Goal: Browse casually: Explore the website without a specific task or goal

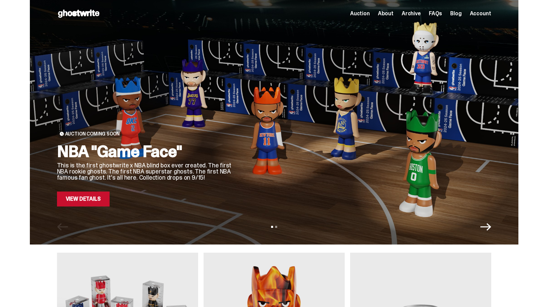
click at [366, 14] on span "Auction" at bounding box center [360, 13] width 20 height 5
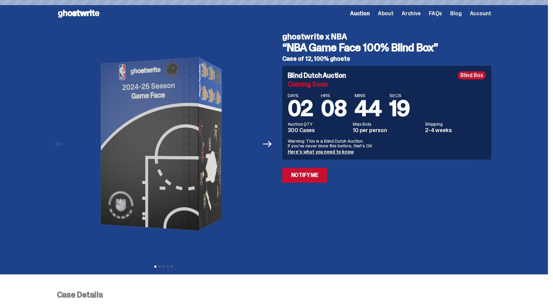
click at [414, 14] on span "Archive" at bounding box center [411, 13] width 19 height 5
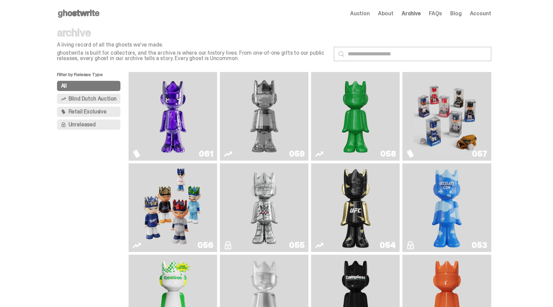
click at [95, 124] on span "Unreleased" at bounding box center [82, 124] width 27 height 5
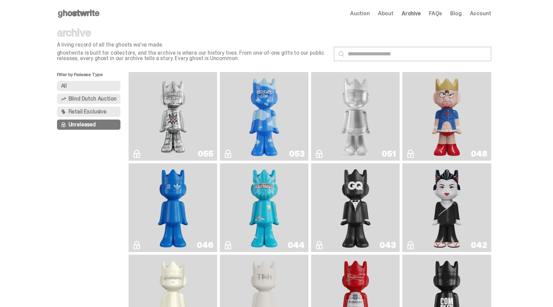
click at [99, 86] on button "All" at bounding box center [89, 86] width 64 height 10
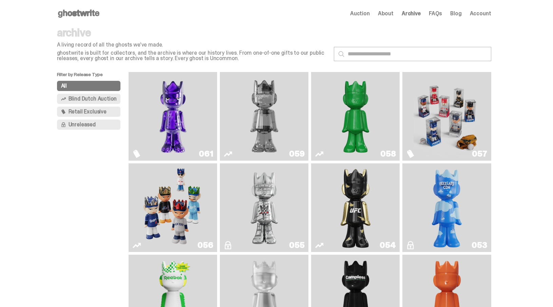
click at [271, 115] on img "Two" at bounding box center [264, 116] width 67 height 83
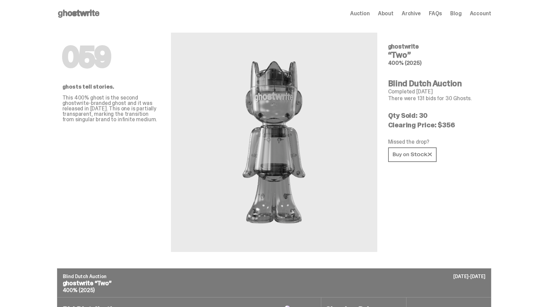
click at [419, 12] on span "Archive" at bounding box center [411, 13] width 19 height 5
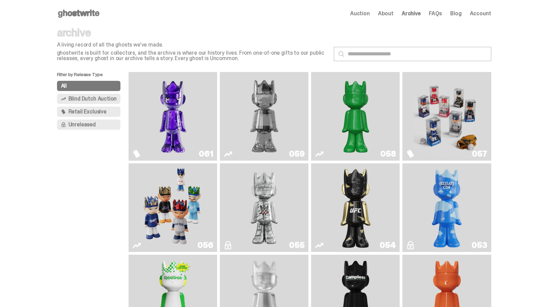
click at [370, 14] on span "Auction" at bounding box center [360, 13] width 20 height 5
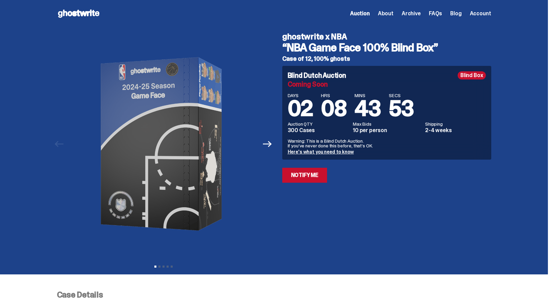
click at [91, 12] on use at bounding box center [78, 14] width 41 height 8
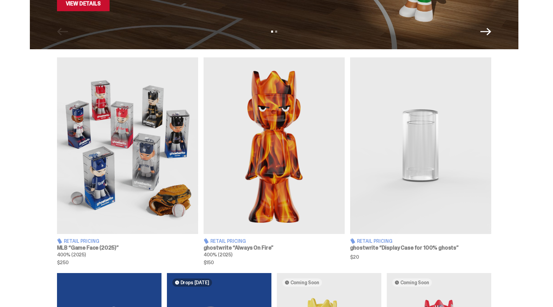
scroll to position [361, 0]
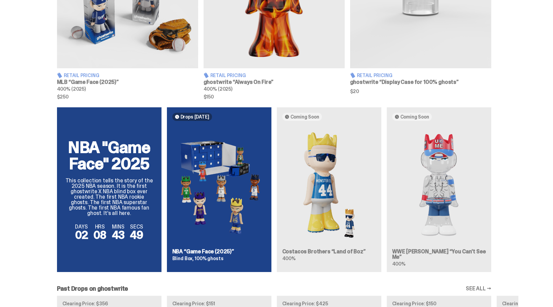
click at [326, 186] on div "NBA "Game Face" 2025 This collection tells the story of the 2025 NBA season. It…" at bounding box center [274, 192] width 489 height 170
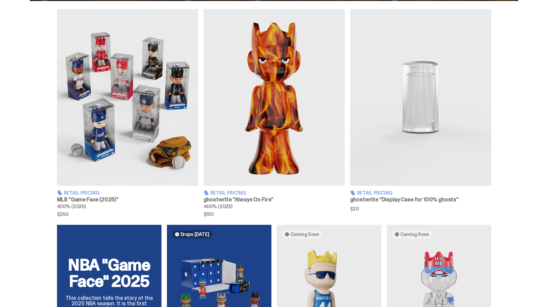
scroll to position [192, 0]
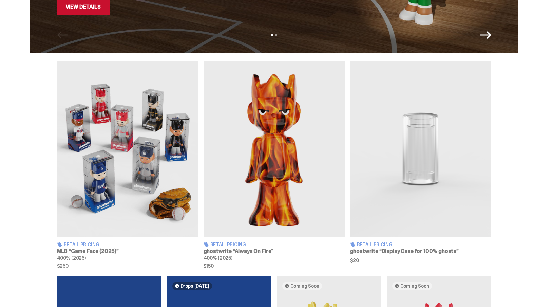
click at [326, 186] on img at bounding box center [274, 149] width 141 height 176
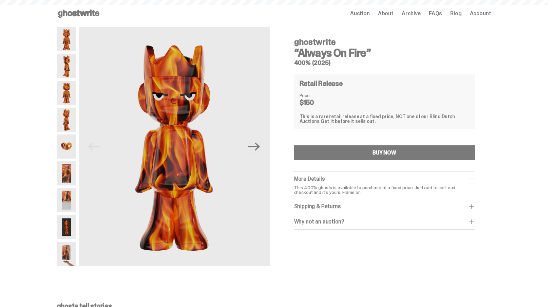
click at [372, 134] on div "ghostwrite “Always On Fire” 400% (2025) Retail Release Price $150 This is a rar…" at bounding box center [384, 131] width 181 height 197
click at [70, 177] on img at bounding box center [66, 173] width 19 height 24
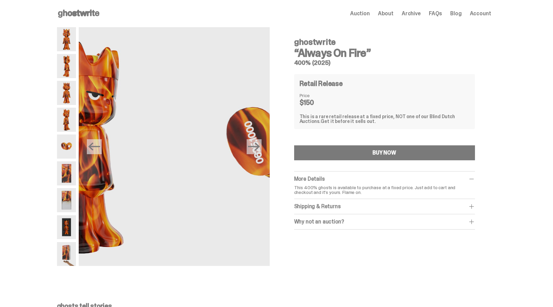
click at [70, 177] on img at bounding box center [66, 173] width 19 height 24
